Goal: Task Accomplishment & Management: Manage account settings

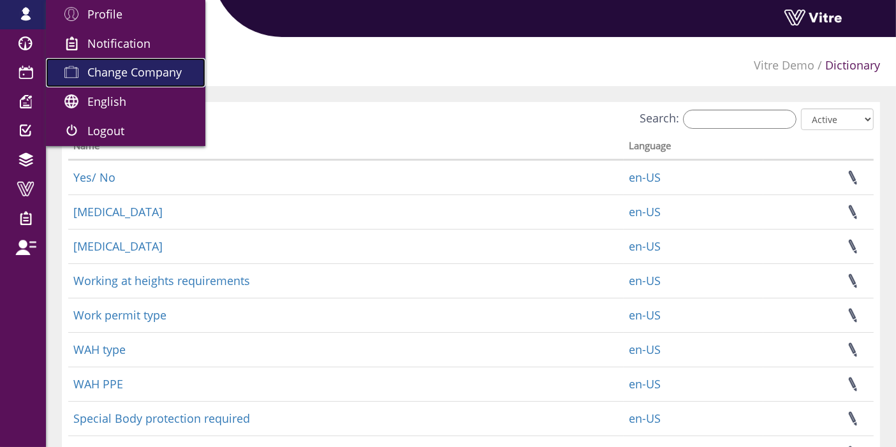
click at [131, 70] on span "Change Company" at bounding box center [134, 71] width 94 height 15
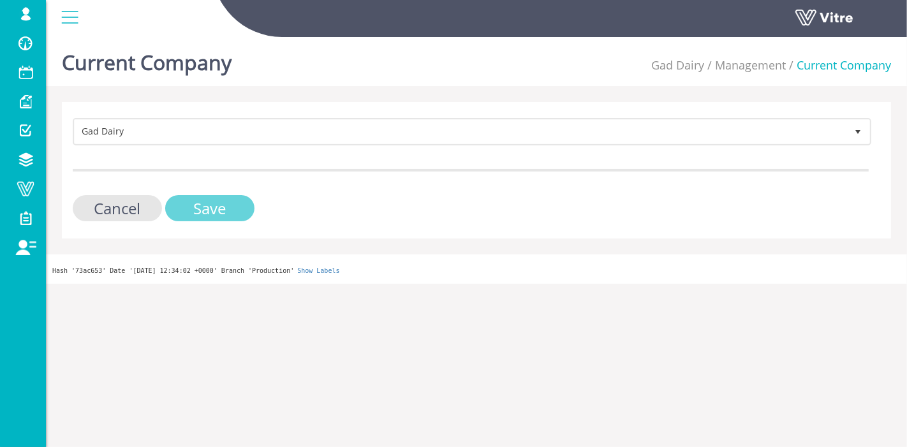
click at [186, 198] on input "Save" at bounding box center [209, 208] width 89 height 26
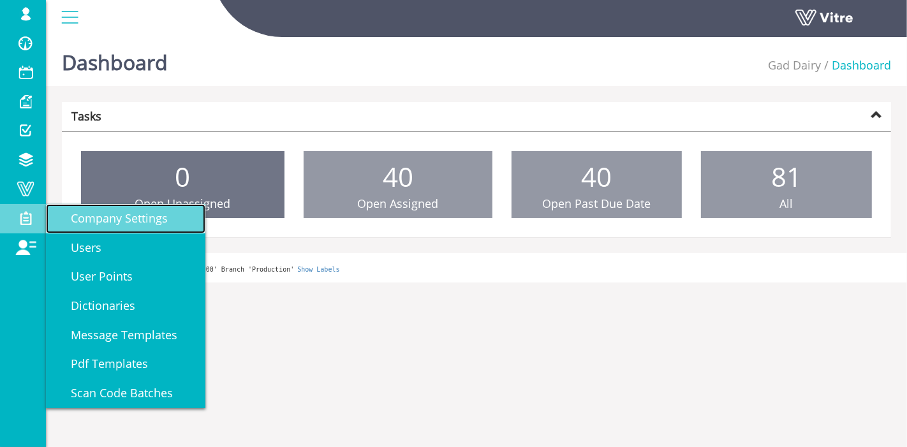
click at [75, 225] on span "Company Settings" at bounding box center [111, 217] width 112 height 15
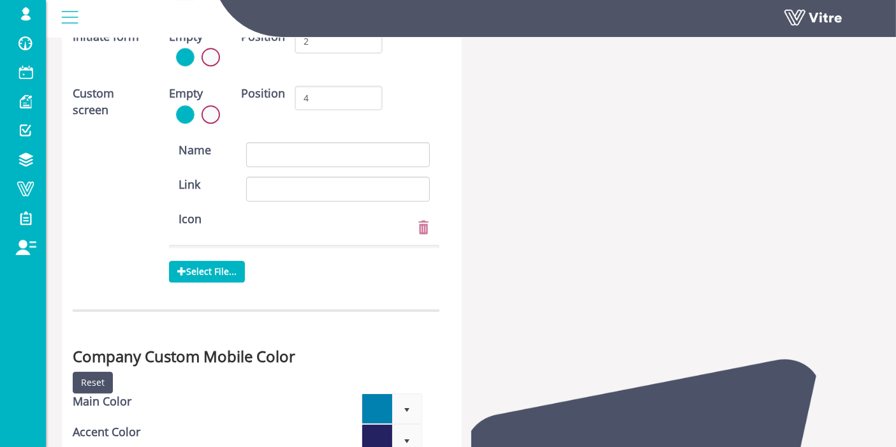
scroll to position [4217, 0]
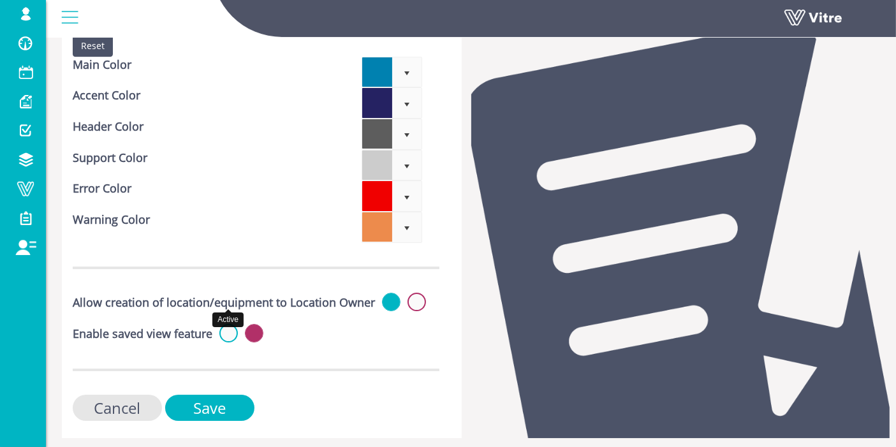
click at [225, 324] on label at bounding box center [228, 333] width 18 height 18
click at [0, 0] on input "radio" at bounding box center [0, 0] width 0 height 0
click at [204, 395] on input "Save" at bounding box center [209, 408] width 89 height 26
